Goal: Task Accomplishment & Management: Use online tool/utility

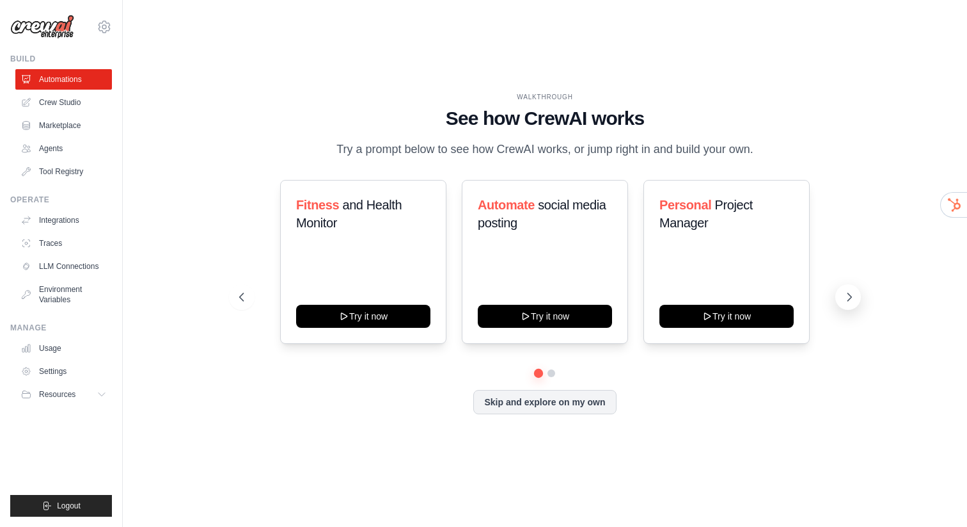
click at [849, 297] on icon at bounding box center [849, 296] width 13 height 13
click at [54, 106] on link "Crew Studio" at bounding box center [65, 102] width 97 height 20
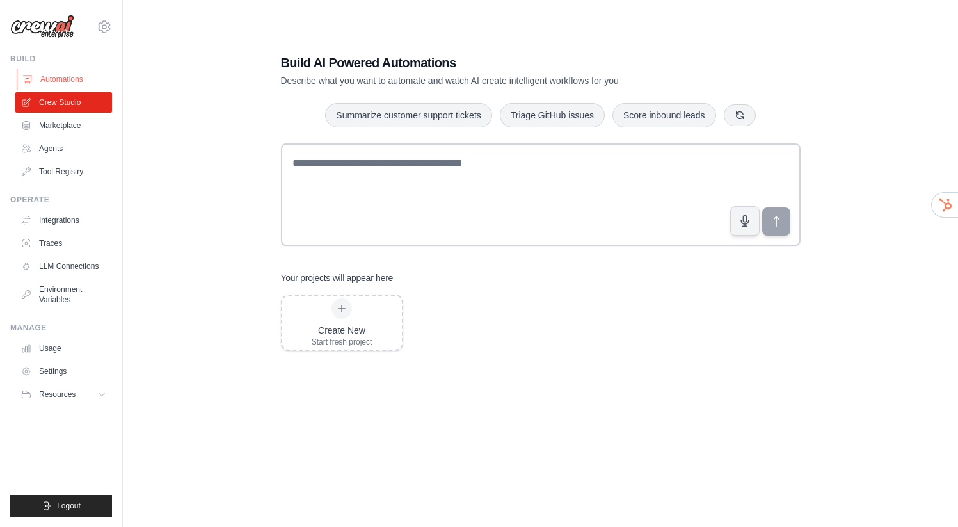
click at [47, 83] on link "Automations" at bounding box center [65, 79] width 97 height 20
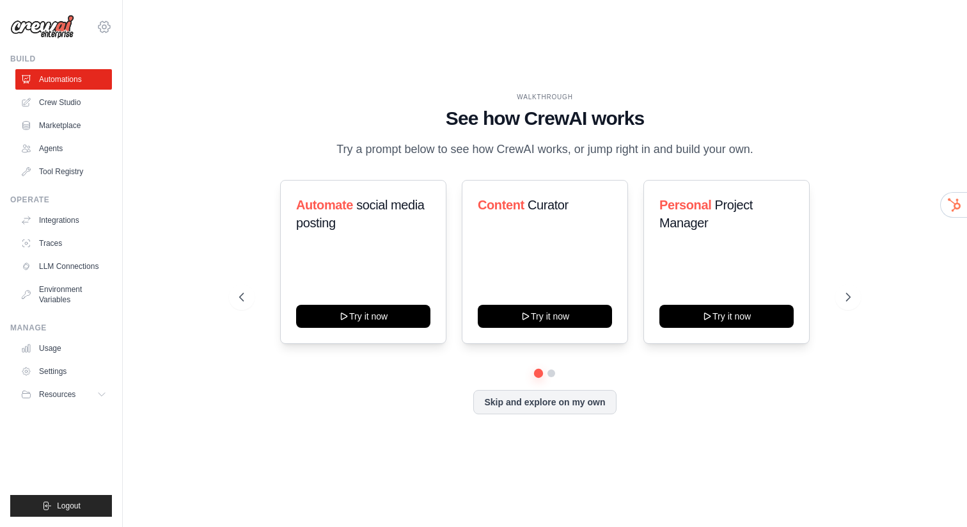
click at [109, 28] on icon at bounding box center [104, 26] width 15 height 15
click at [106, 28] on icon at bounding box center [104, 26] width 15 height 15
click at [71, 394] on span "Resources" at bounding box center [58, 394] width 36 height 10
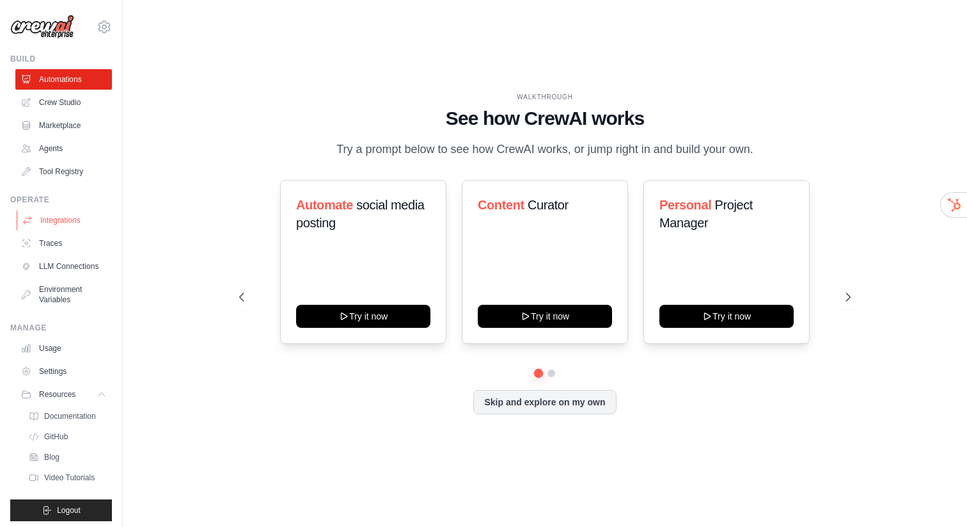
click at [66, 223] on link "Integrations" at bounding box center [65, 220] width 97 height 20
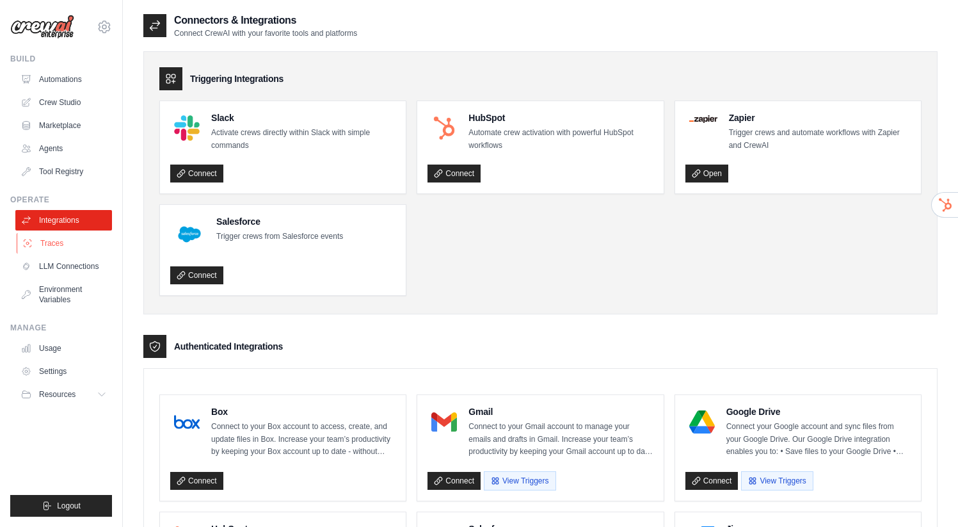
click at [51, 248] on link "Traces" at bounding box center [65, 243] width 97 height 20
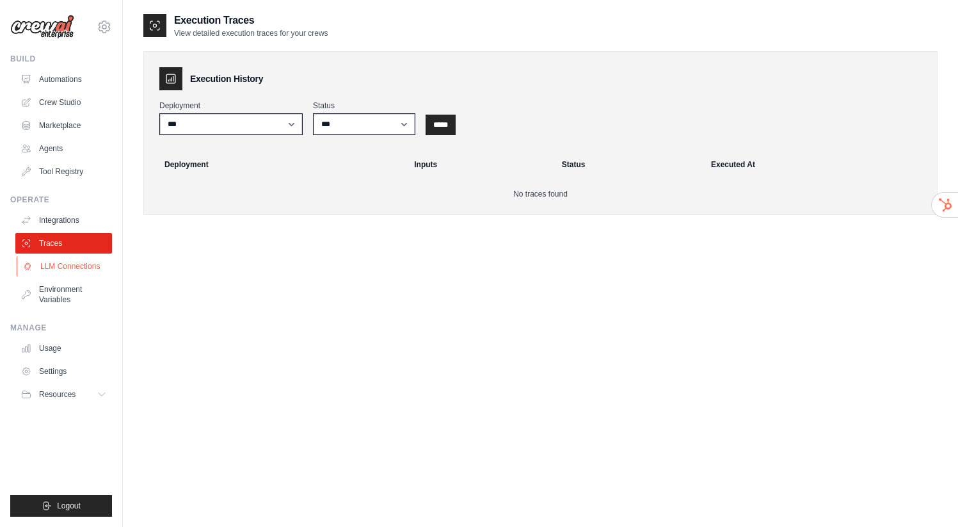
click at [67, 271] on link "LLM Connections" at bounding box center [65, 266] width 97 height 20
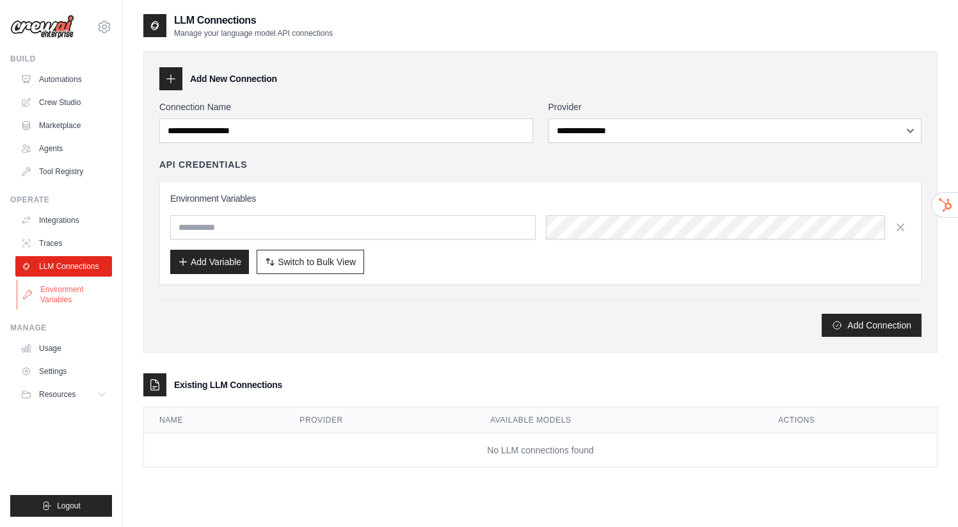
click at [60, 294] on link "Environment Variables" at bounding box center [65, 294] width 97 height 31
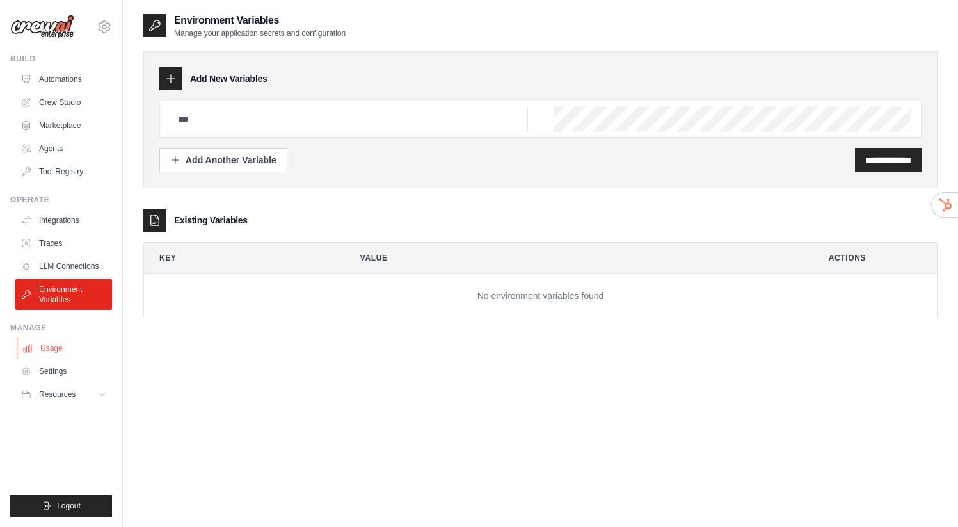
click at [45, 345] on link "Usage" at bounding box center [65, 348] width 97 height 20
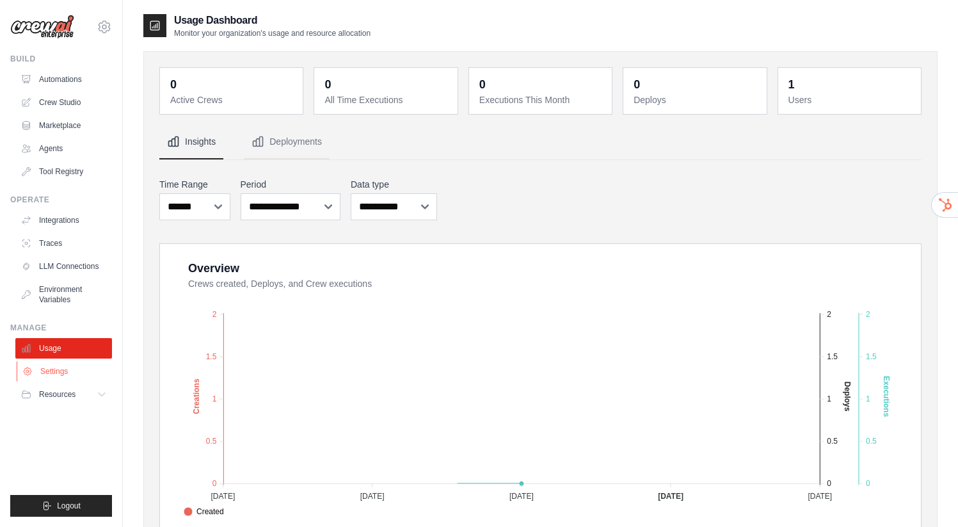
click at [51, 370] on link "Settings" at bounding box center [65, 371] width 97 height 20
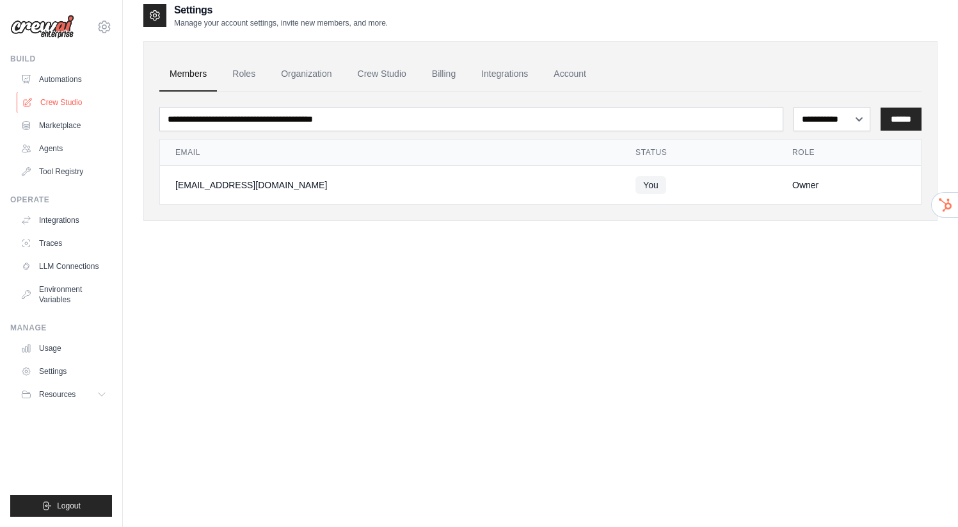
scroll to position [26, 0]
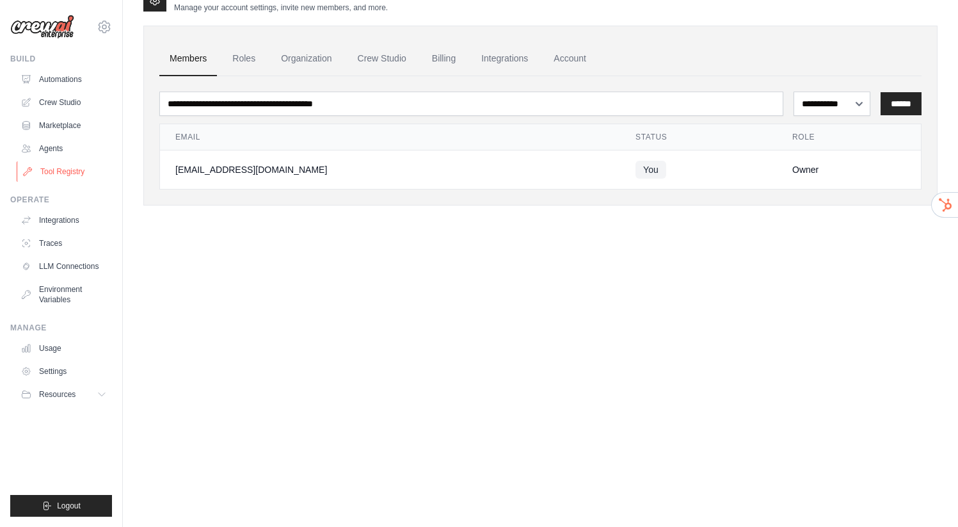
click at [58, 175] on link "Tool Registry" at bounding box center [65, 171] width 97 height 20
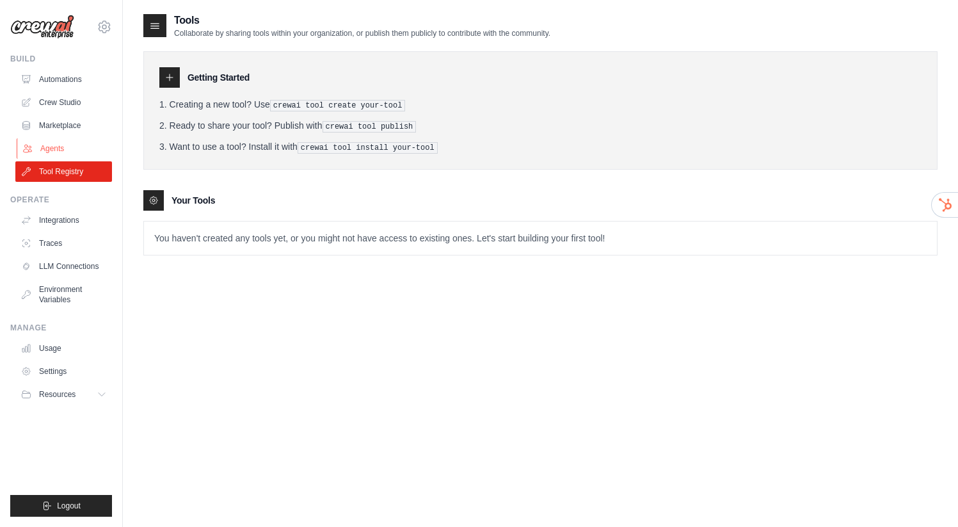
click at [50, 150] on link "Agents" at bounding box center [65, 148] width 97 height 20
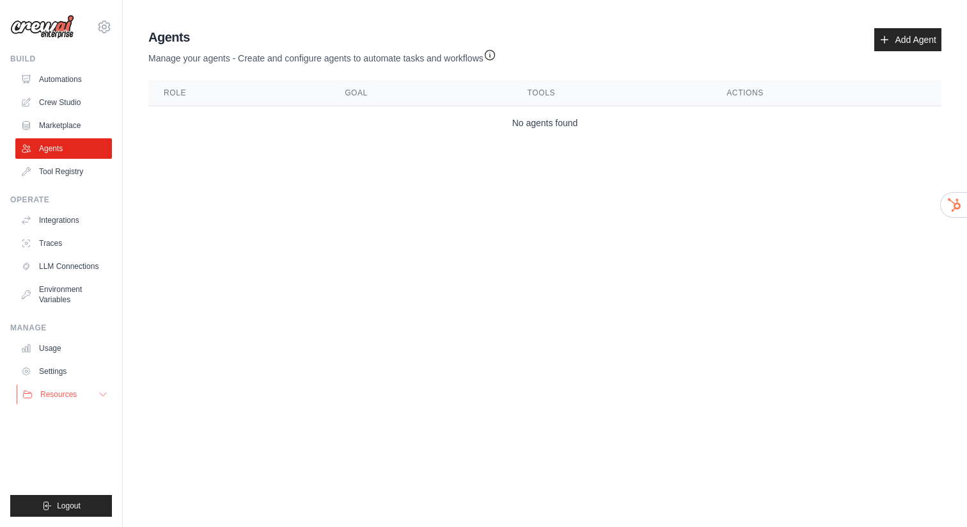
click at [67, 395] on span "Resources" at bounding box center [58, 394] width 36 height 10
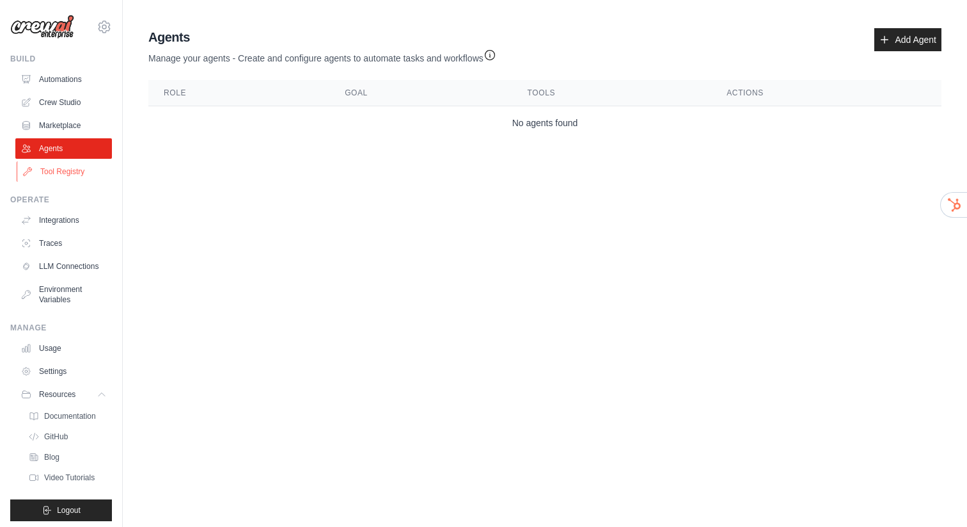
click at [47, 173] on link "Tool Registry" at bounding box center [65, 171] width 97 height 20
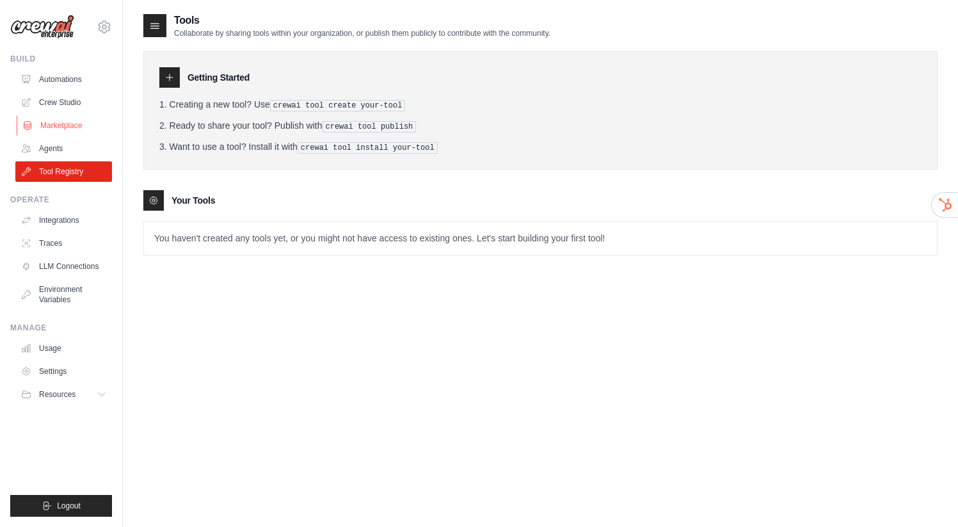
click at [69, 117] on link "Marketplace" at bounding box center [65, 125] width 97 height 20
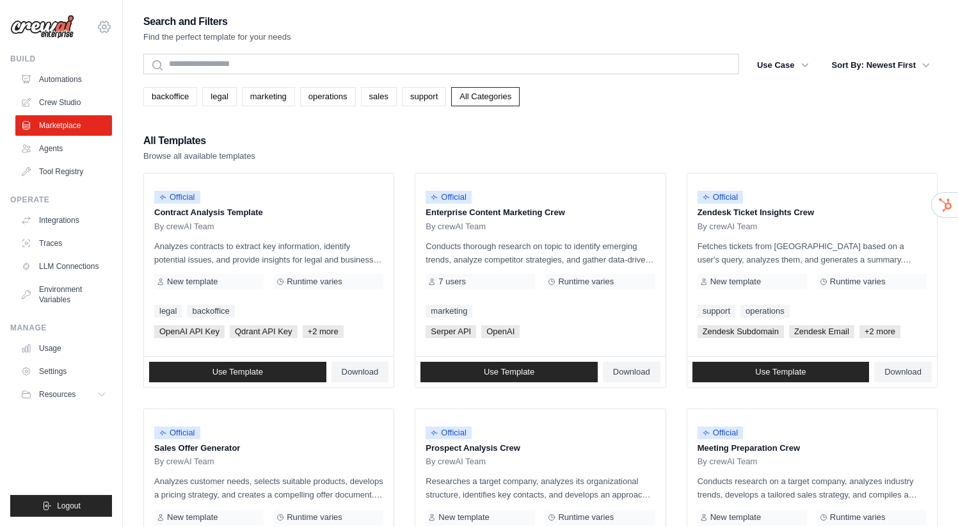
click at [106, 28] on icon at bounding box center [104, 27] width 4 height 4
click at [82, 396] on button "Resources" at bounding box center [65, 394] width 97 height 20
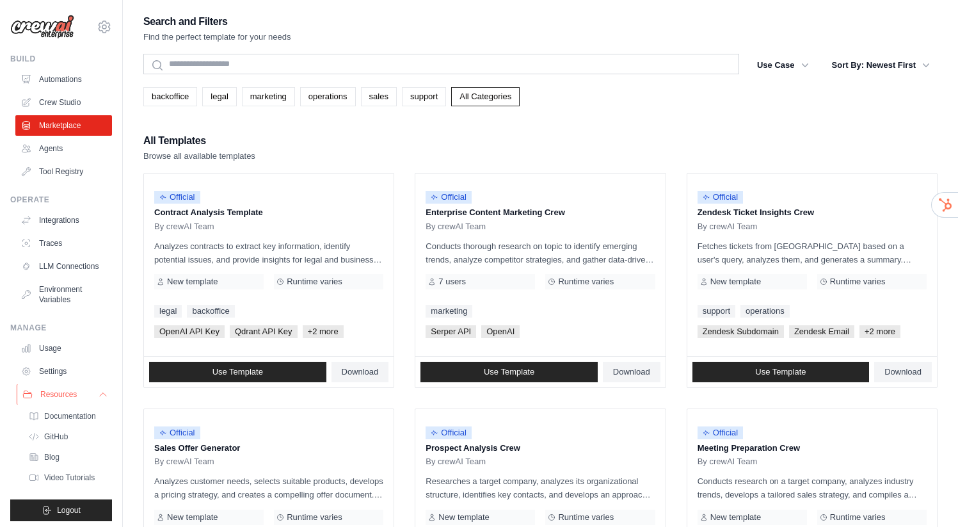
click at [60, 399] on span "Resources" at bounding box center [58, 394] width 36 height 10
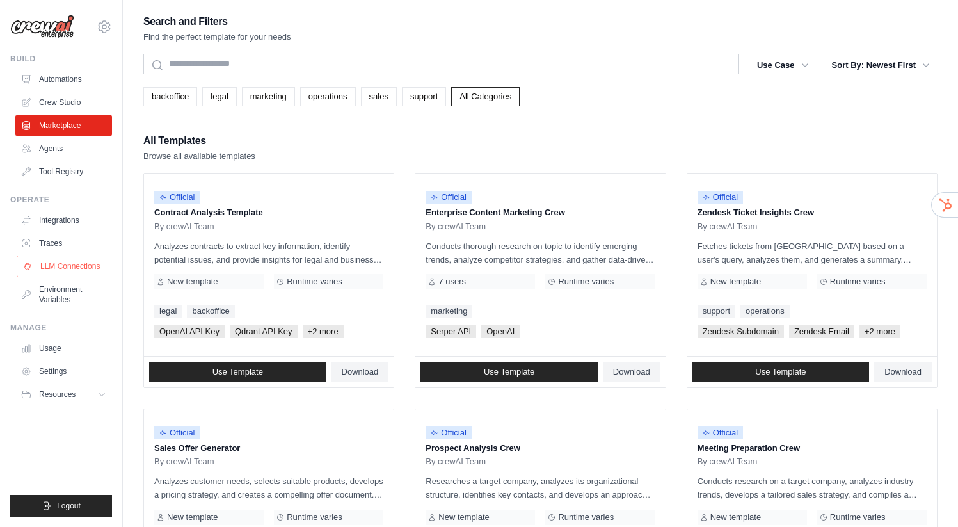
click at [63, 264] on link "LLM Connections" at bounding box center [65, 266] width 97 height 20
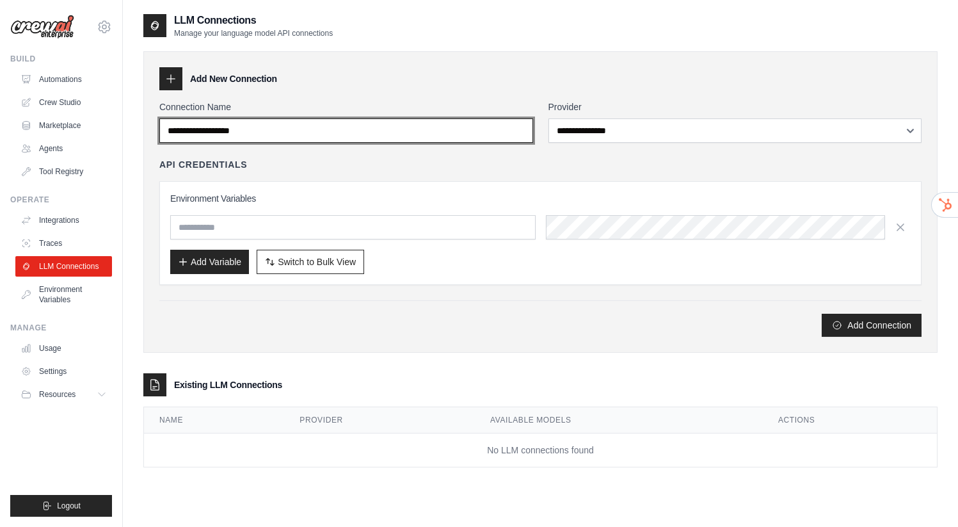
click at [271, 134] on input "Connection Name" at bounding box center [346, 130] width 374 height 24
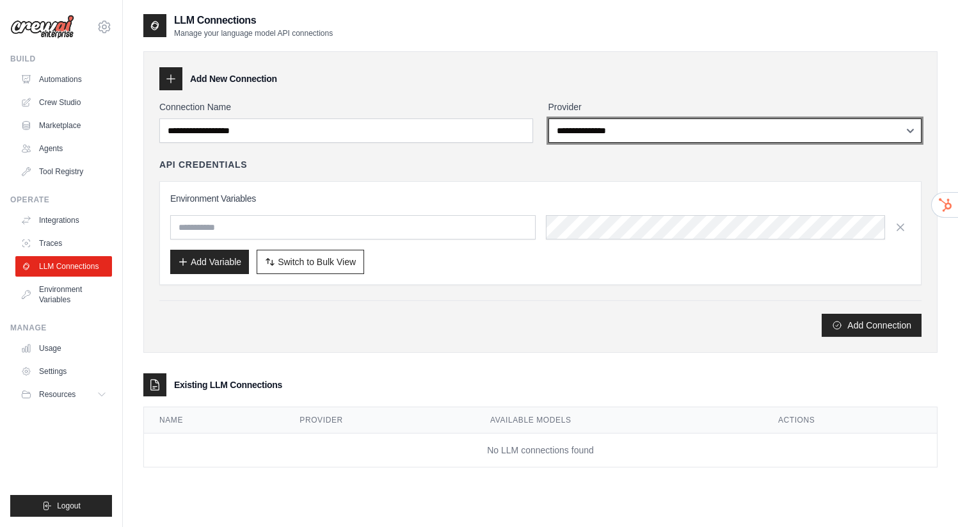
click at [724, 131] on select "**********" at bounding box center [735, 130] width 374 height 24
